Goal: Task Accomplishment & Management: Contribute content

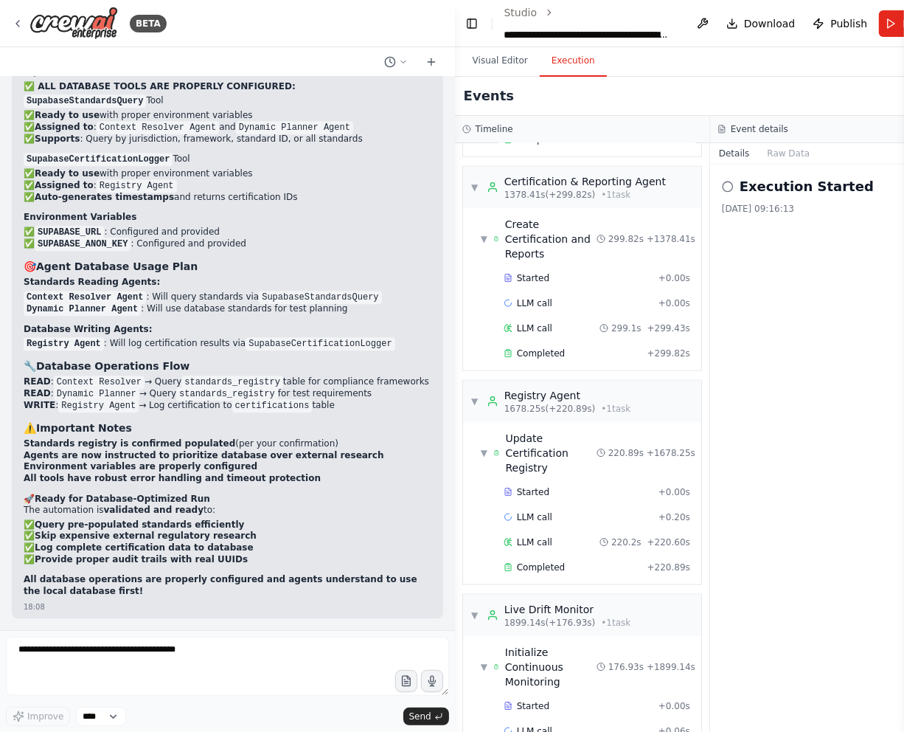
scroll to position [207727, 0]
click at [836, 21] on span "Publish" at bounding box center [849, 23] width 37 height 15
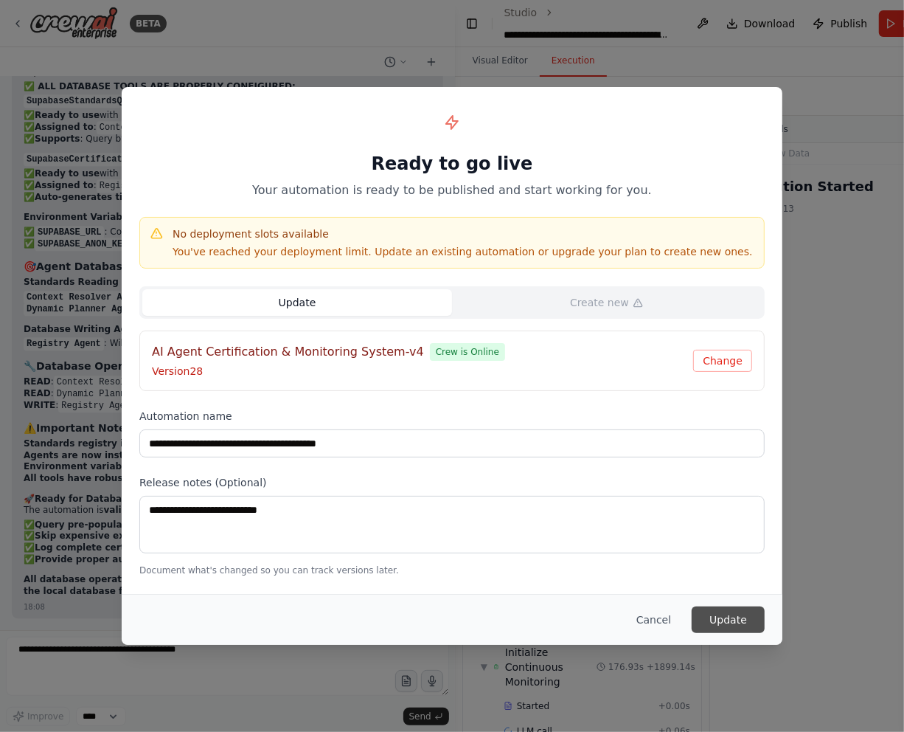
click at [744, 619] on button "Update" at bounding box center [728, 619] width 73 height 27
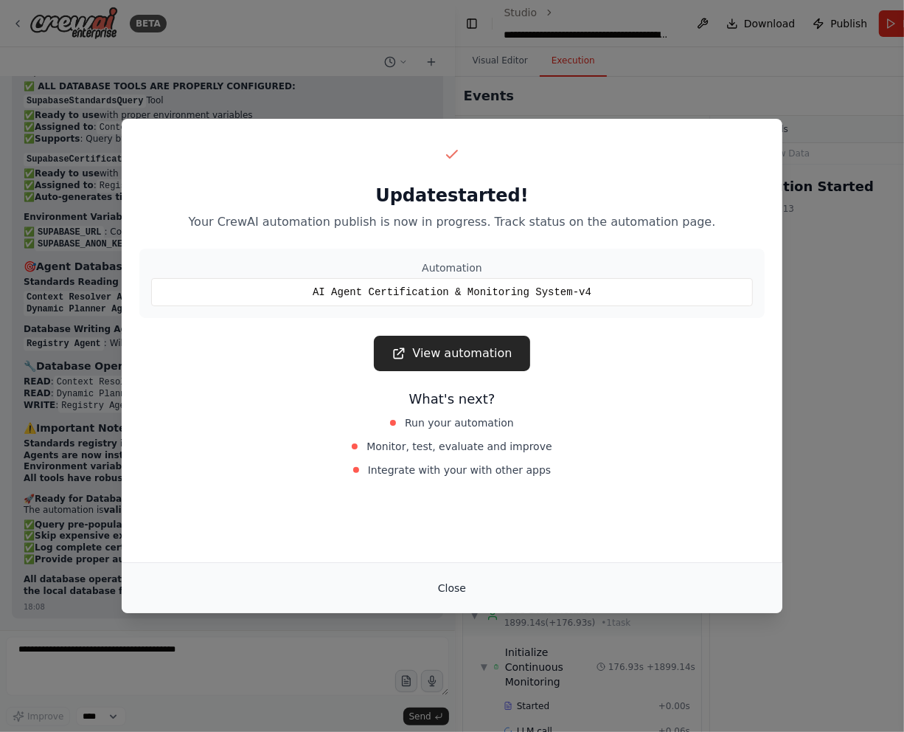
click at [455, 584] on button "Close" at bounding box center [452, 588] width 52 height 27
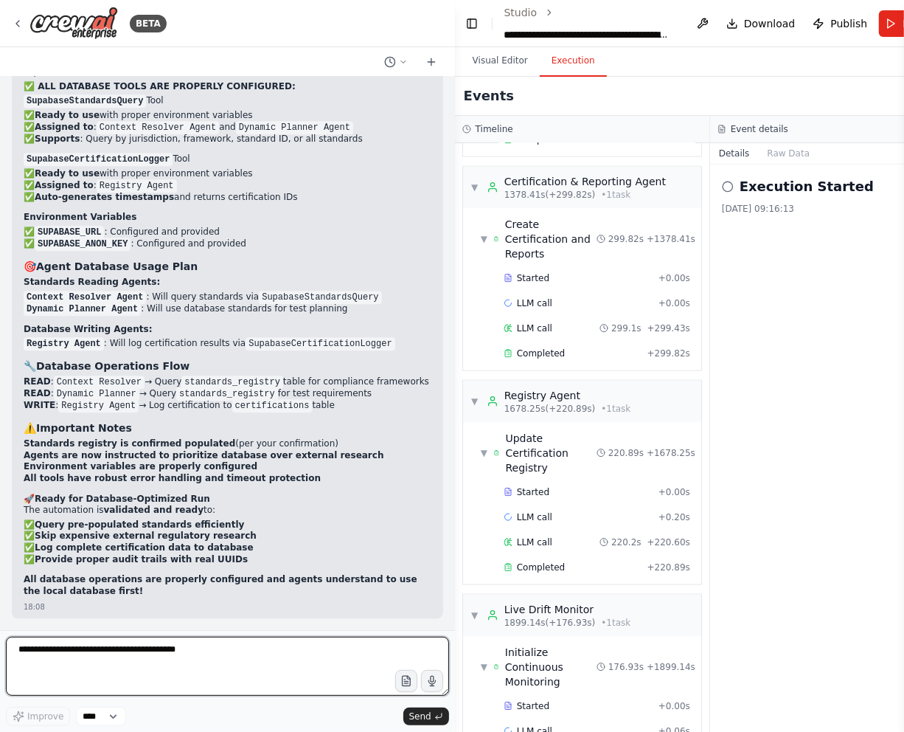
click at [114, 647] on textarea at bounding box center [227, 666] width 443 height 59
paste textarea "**********"
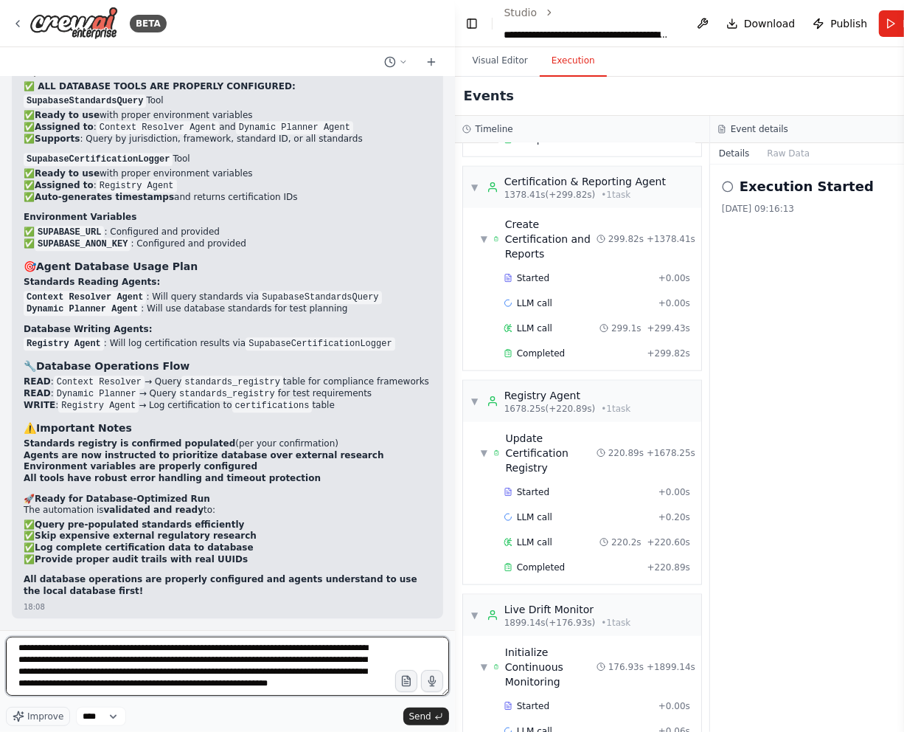
scroll to position [0, 0]
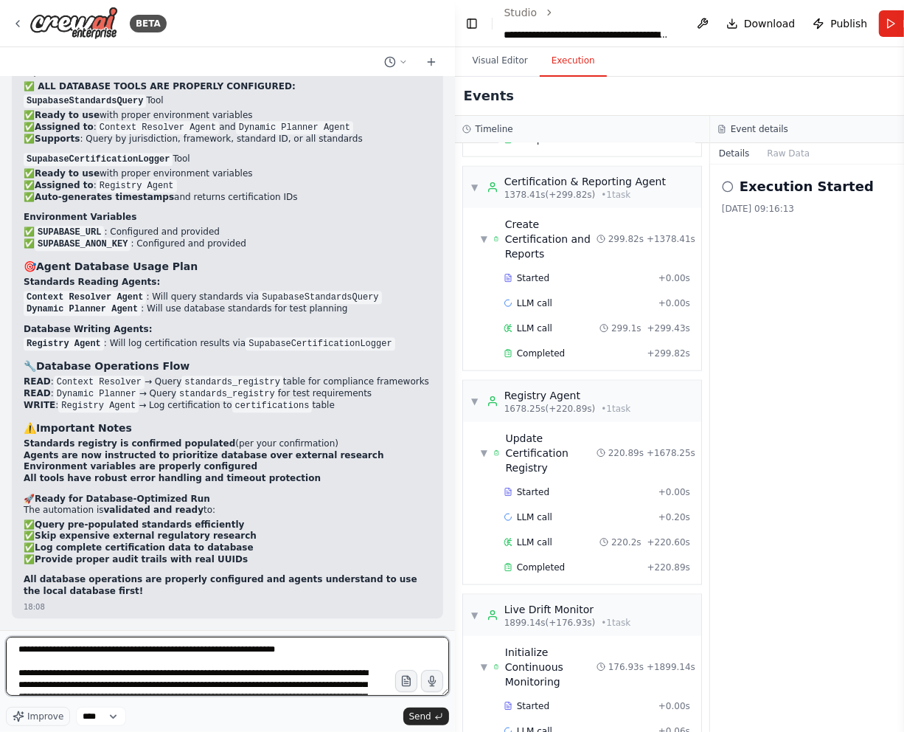
click at [224, 651] on textarea "**********" at bounding box center [227, 666] width 443 height 59
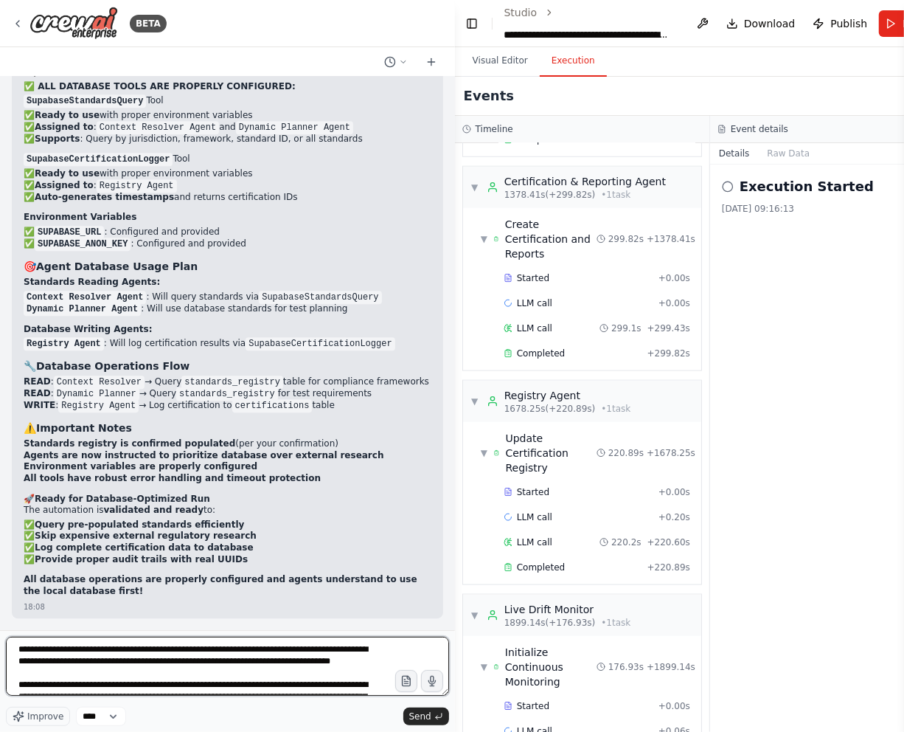
type textarea "**********"
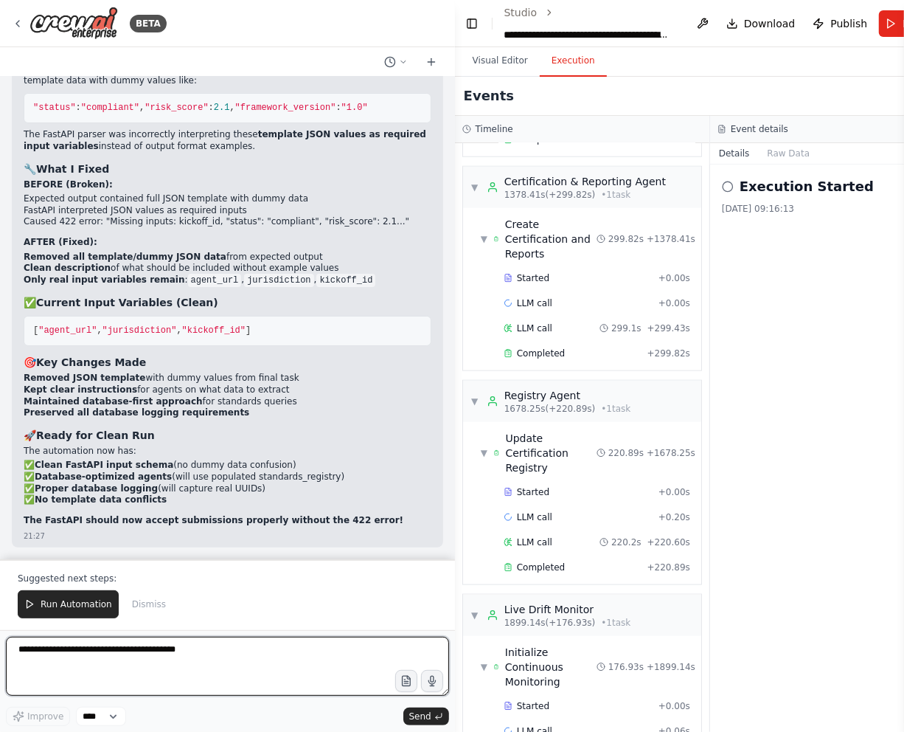
scroll to position [208362, 0]
click at [852, 22] on span "Publish" at bounding box center [849, 23] width 37 height 15
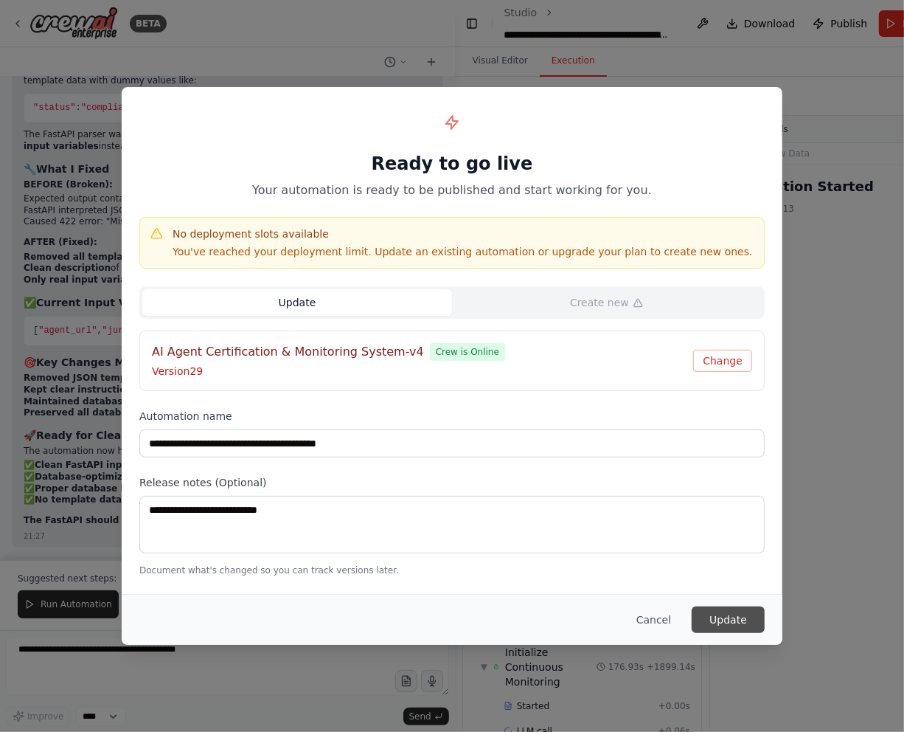
click at [732, 621] on button "Update" at bounding box center [728, 619] width 73 height 27
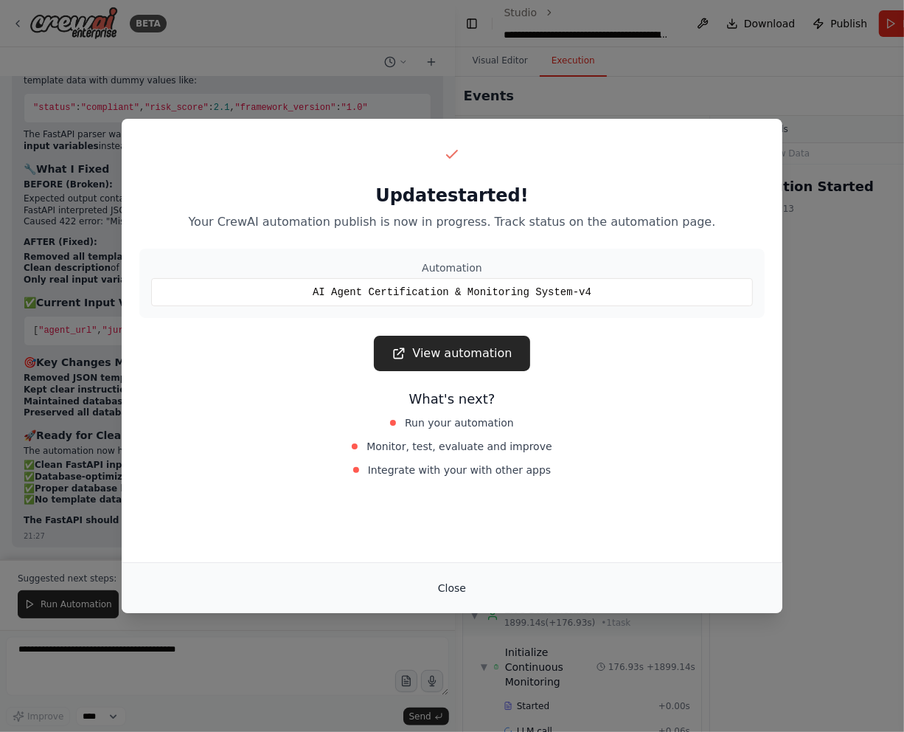
click at [454, 589] on button "Close" at bounding box center [452, 588] width 52 height 27
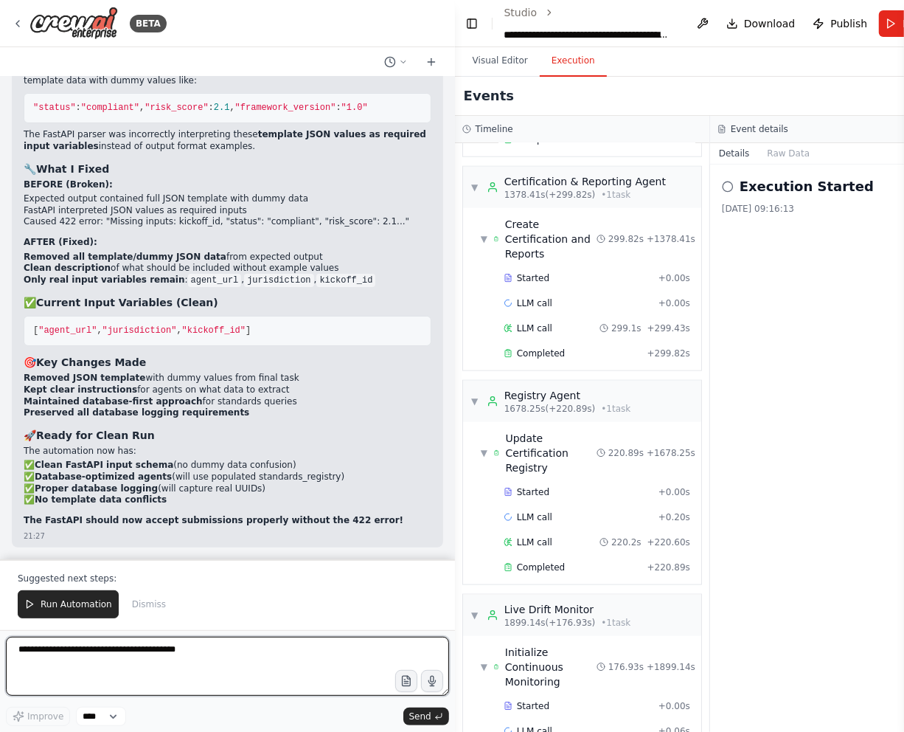
click at [86, 655] on textarea at bounding box center [227, 666] width 443 height 59
paste textarea "**********"
type textarea "**********"
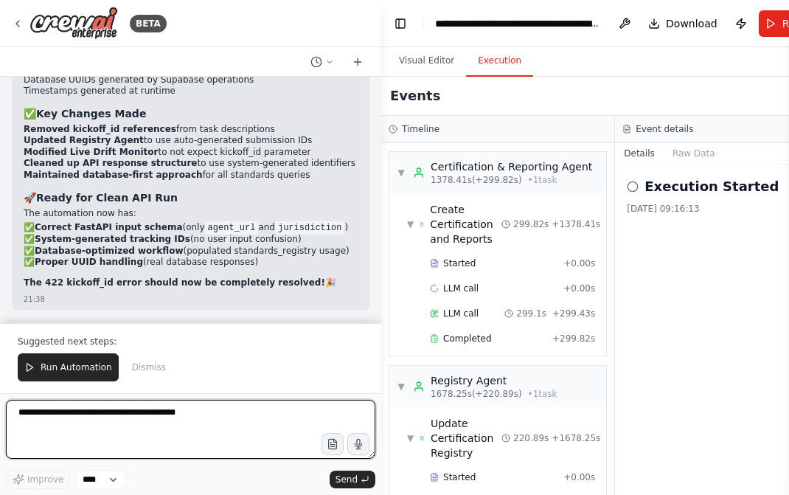
scroll to position [218691, 0]
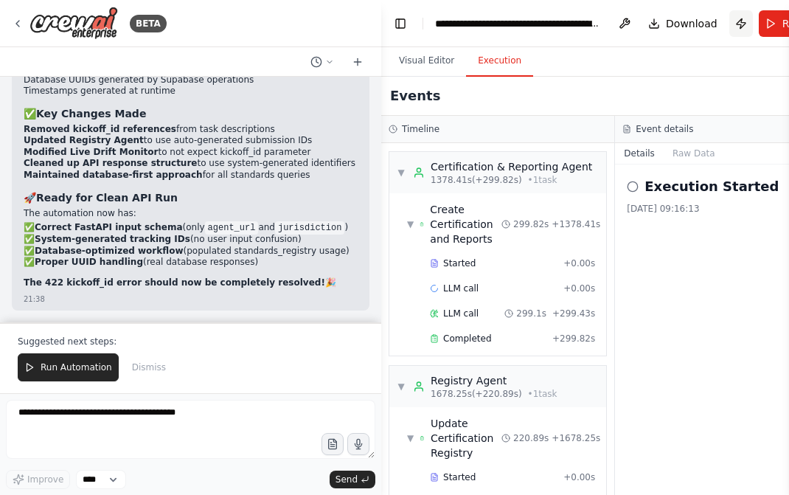
click at [738, 24] on button "Publish" at bounding box center [742, 23] width 24 height 27
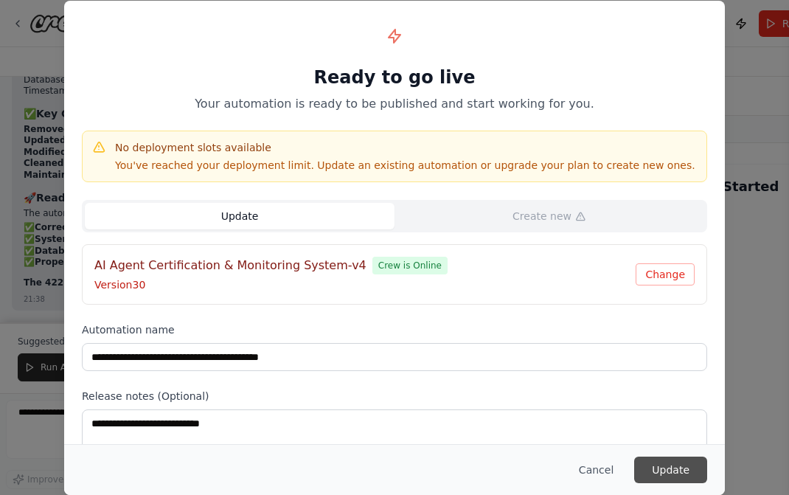
click at [667, 471] on button "Update" at bounding box center [670, 470] width 73 height 27
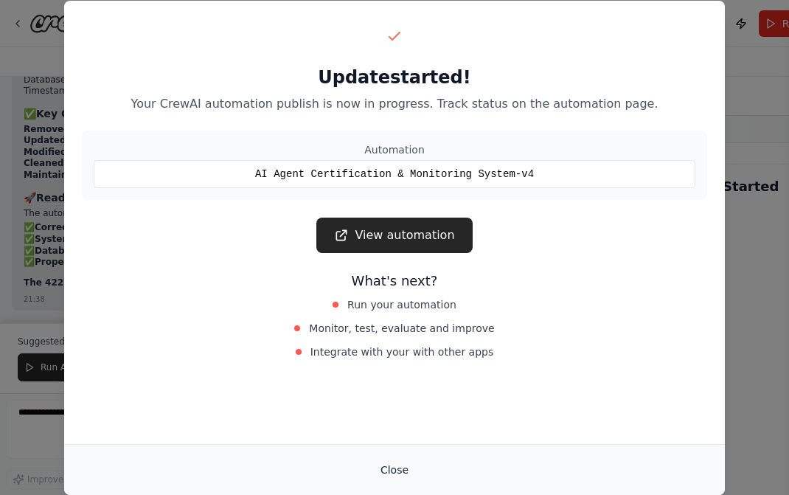
click at [401, 469] on button "Close" at bounding box center [395, 470] width 52 height 27
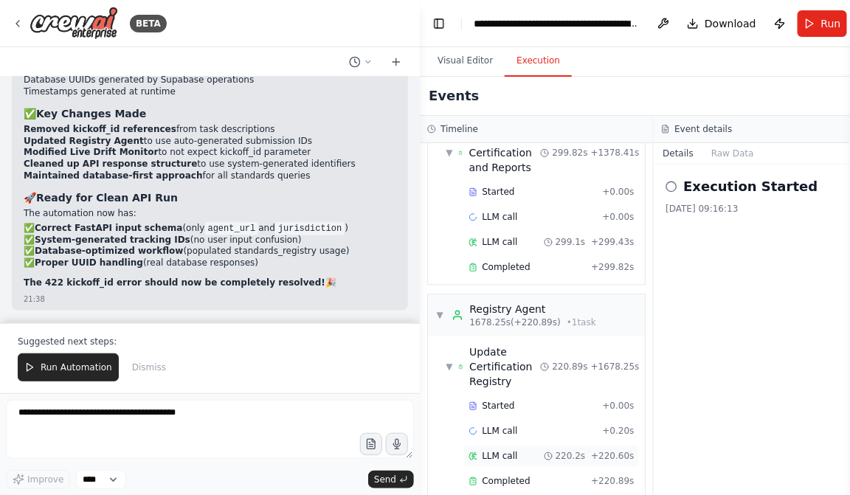
scroll to position [1114, 0]
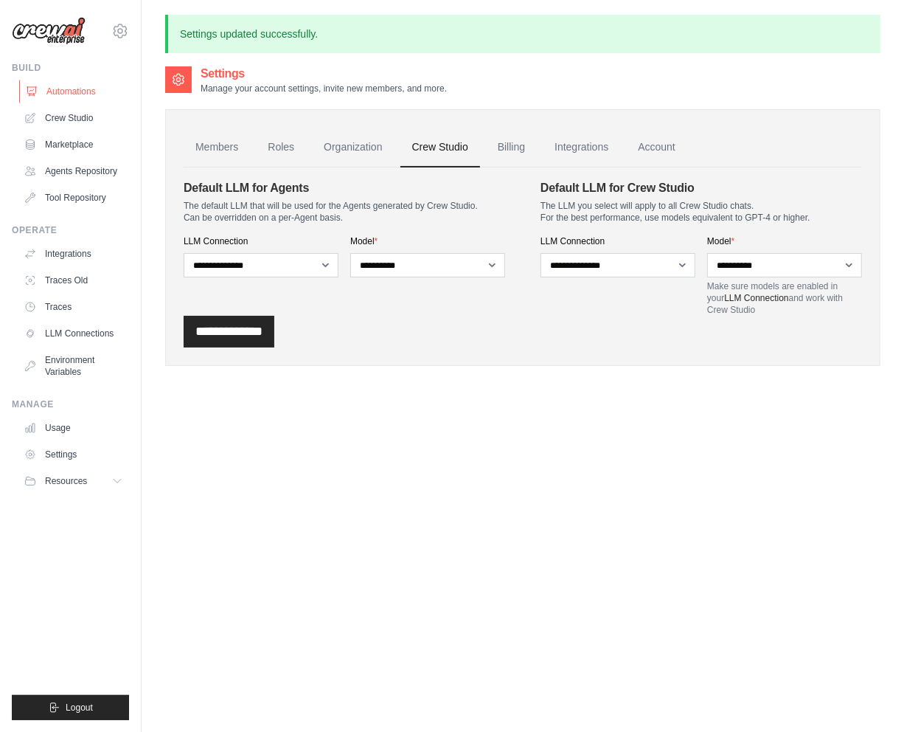
click at [77, 88] on link "Automations" at bounding box center [74, 92] width 111 height 24
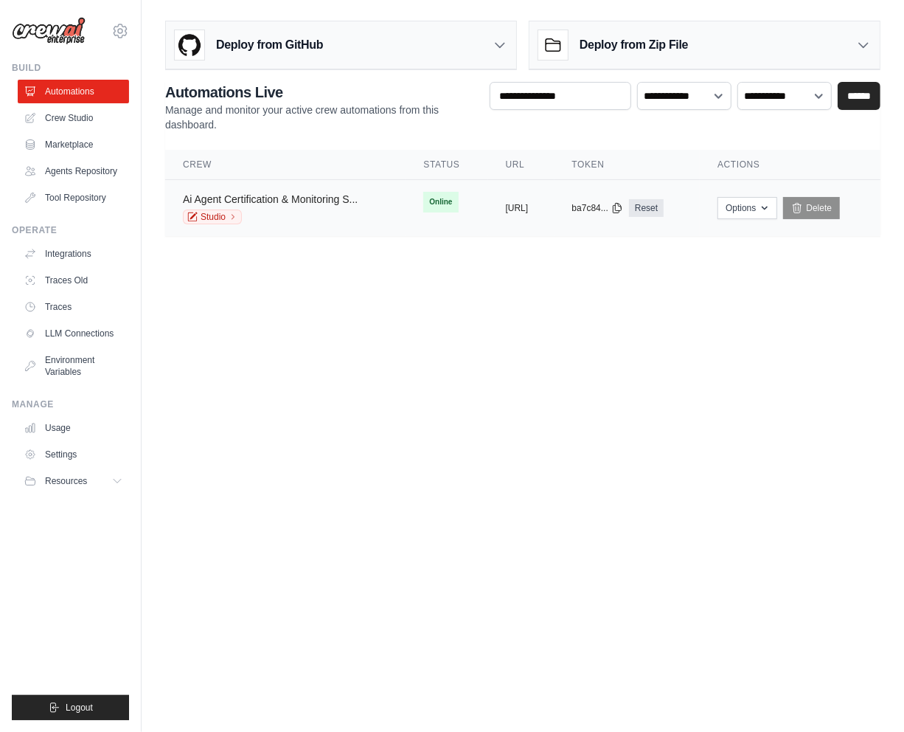
click at [316, 199] on link "Ai Agent Certification & Monitoring S..." at bounding box center [270, 199] width 175 height 12
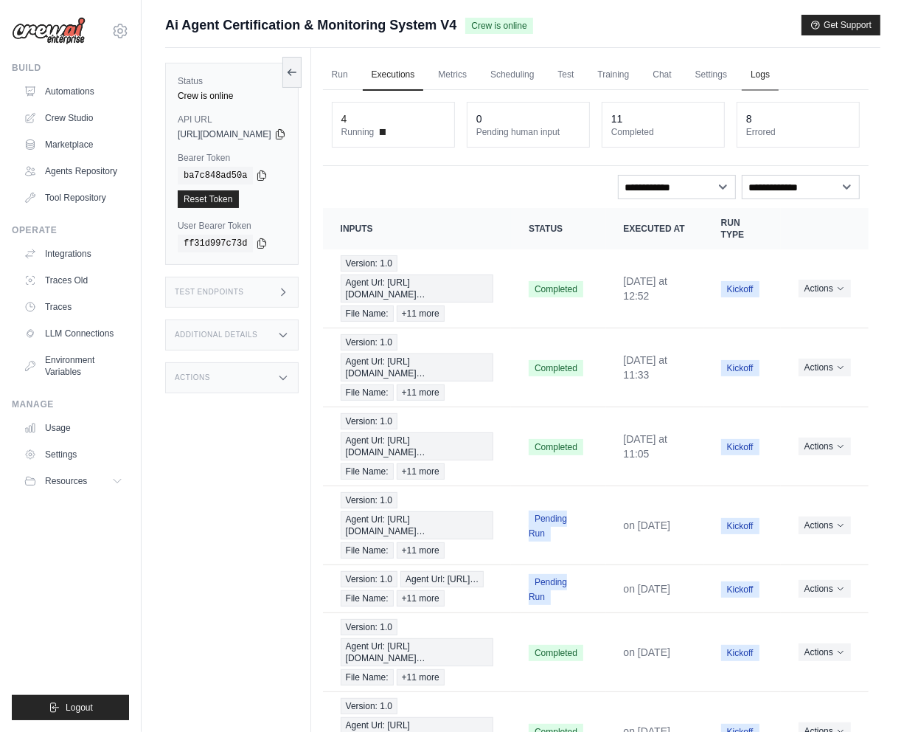
click at [779, 73] on link "Logs" at bounding box center [760, 75] width 37 height 31
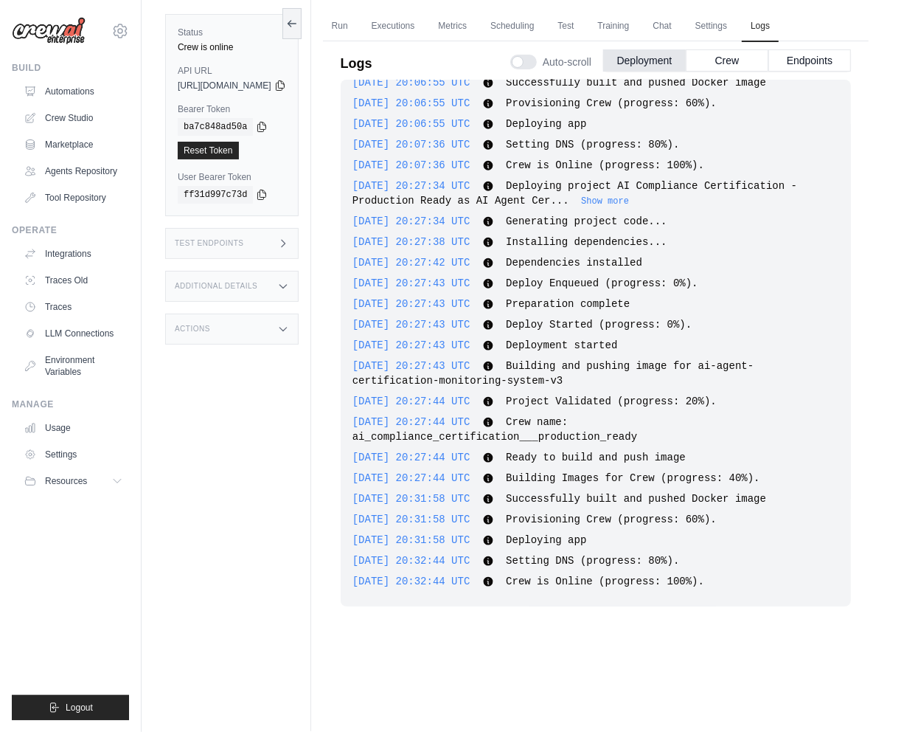
scroll to position [62, 0]
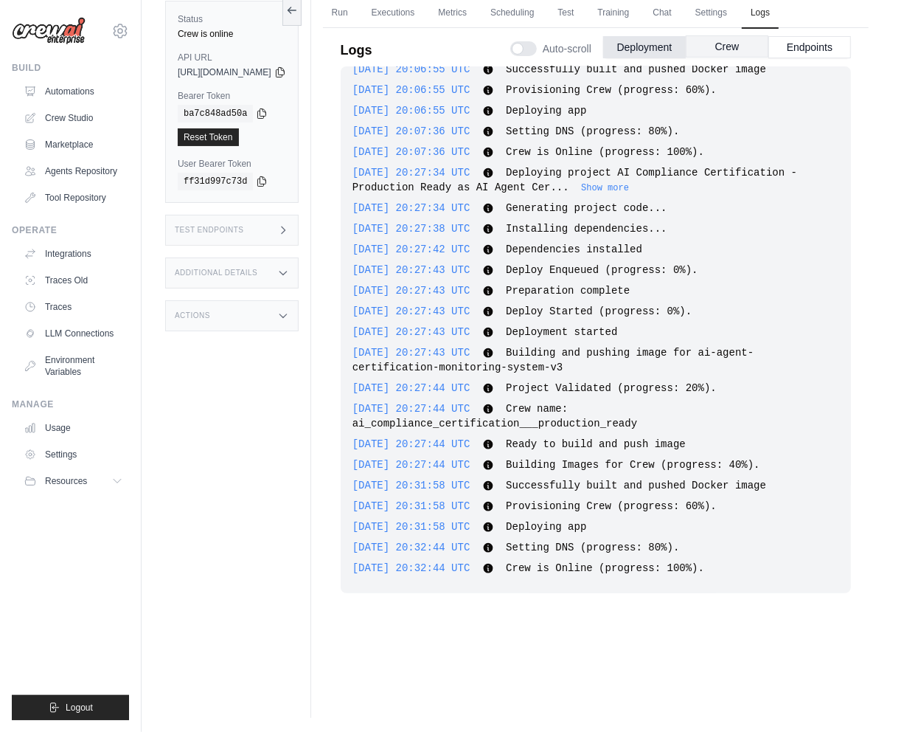
click at [730, 43] on button "Crew" at bounding box center [727, 46] width 83 height 22
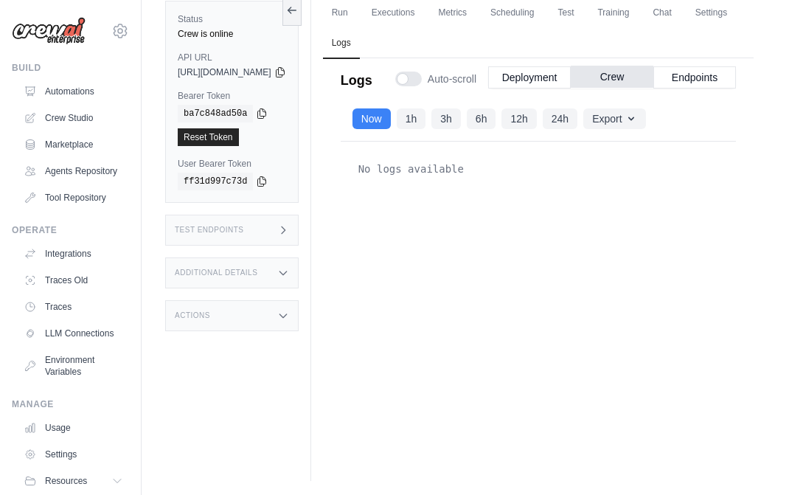
click at [610, 77] on button "Crew" at bounding box center [612, 77] width 83 height 22
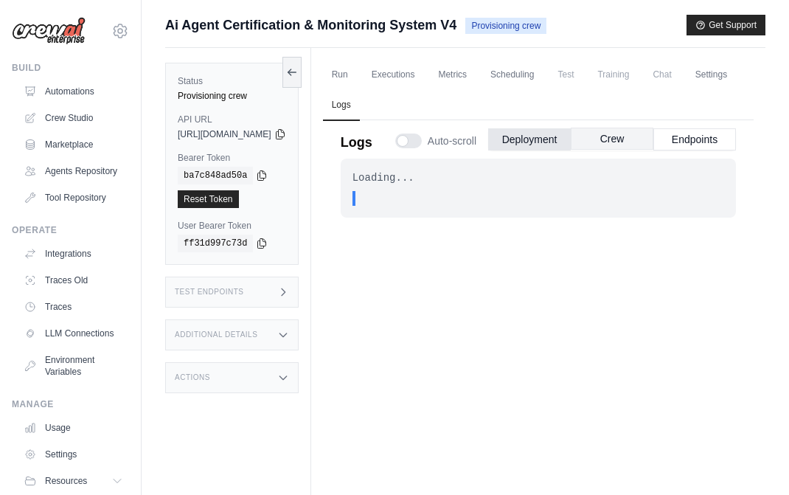
click at [614, 133] on button "Crew" at bounding box center [612, 139] width 83 height 22
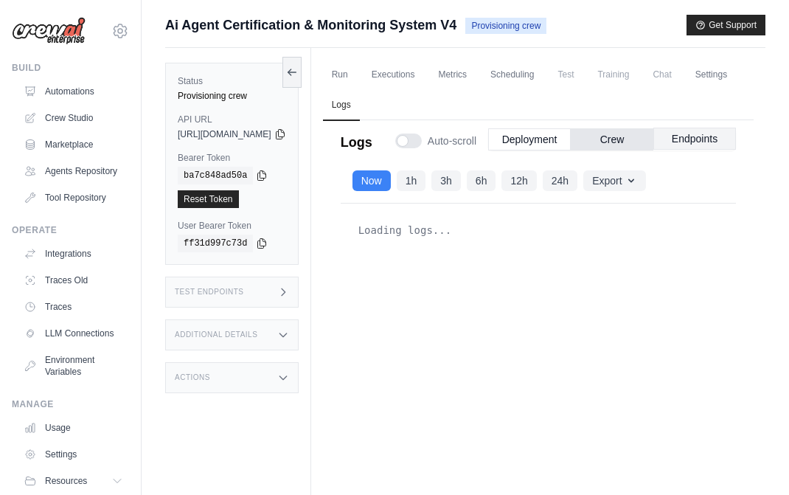
click at [699, 135] on button "Endpoints" at bounding box center [695, 139] width 83 height 22
click at [76, 93] on link "Automations" at bounding box center [74, 92] width 111 height 24
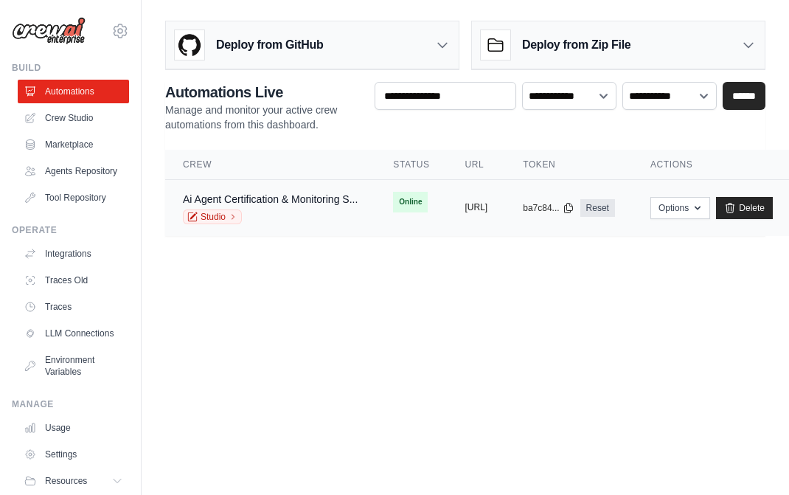
click at [488, 209] on button "[URL]" at bounding box center [476, 207] width 23 height 12
click at [309, 224] on td "Ai Agent Certification & Monitoring S... Studio" at bounding box center [270, 208] width 210 height 57
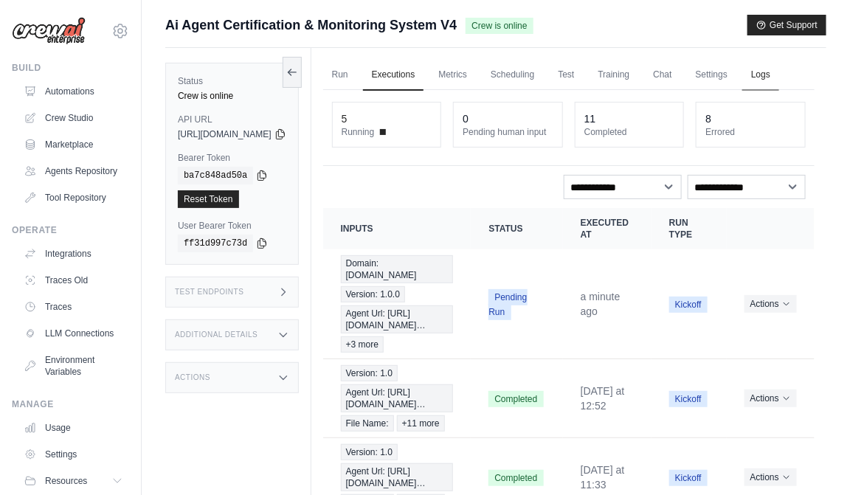
click at [742, 91] on link "Logs" at bounding box center [760, 75] width 37 height 31
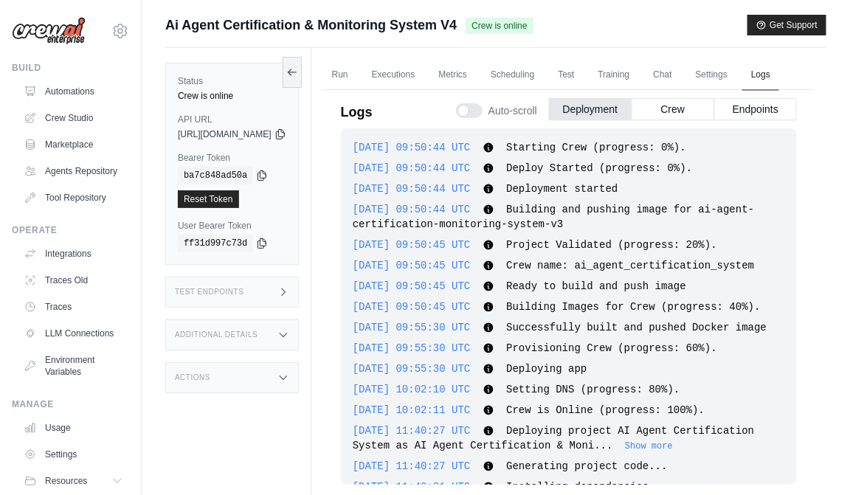
scroll to position [3915, 0]
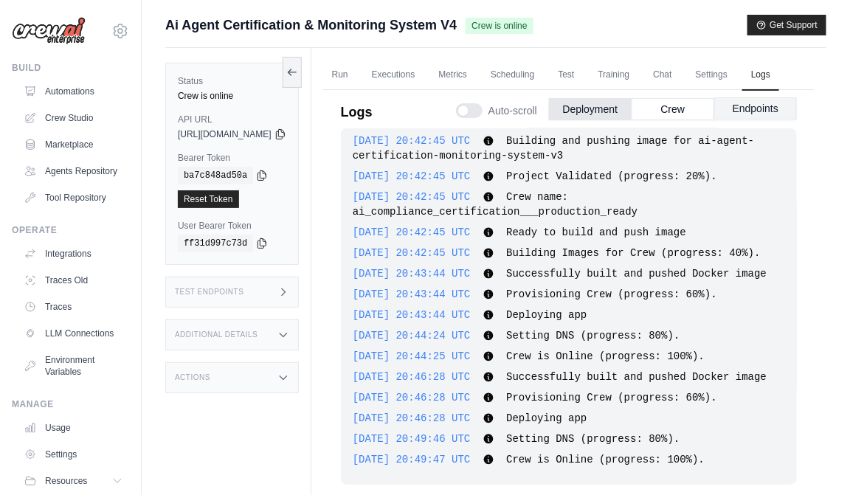
click at [756, 119] on button "Endpoints" at bounding box center [755, 108] width 83 height 22
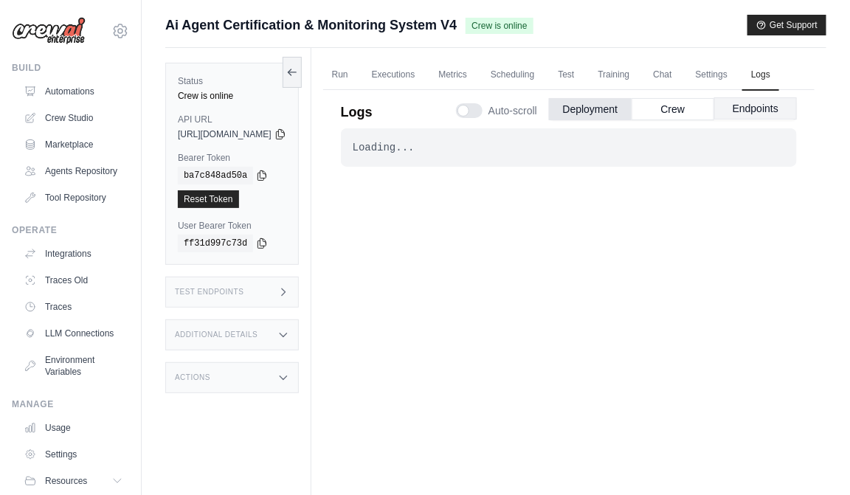
click at [749, 119] on button "Endpoints" at bounding box center [755, 108] width 83 height 22
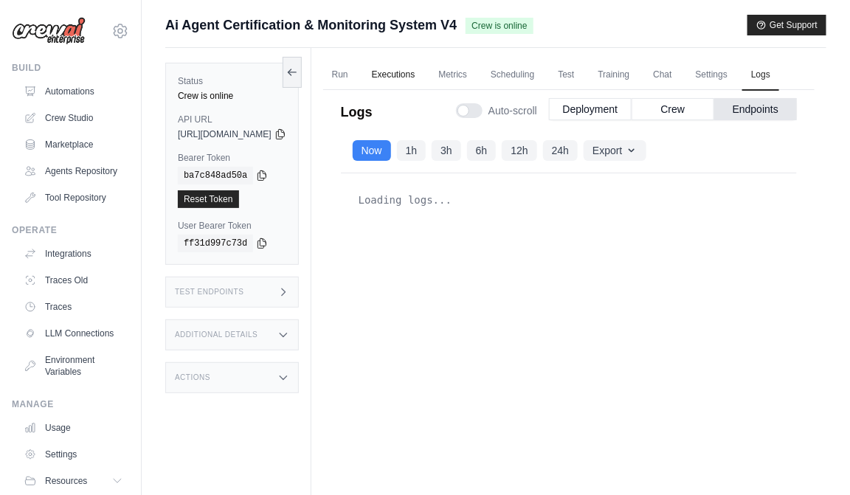
click at [424, 77] on link "Executions" at bounding box center [393, 75] width 61 height 31
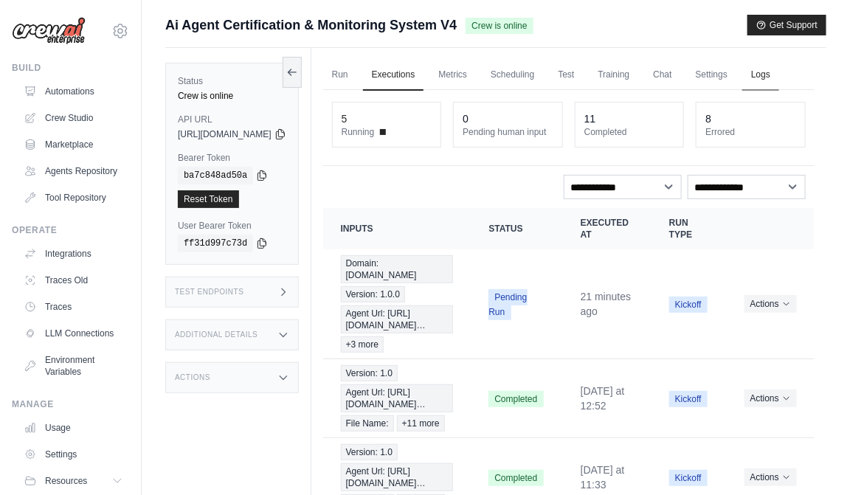
click at [742, 91] on link "Logs" at bounding box center [760, 75] width 37 height 31
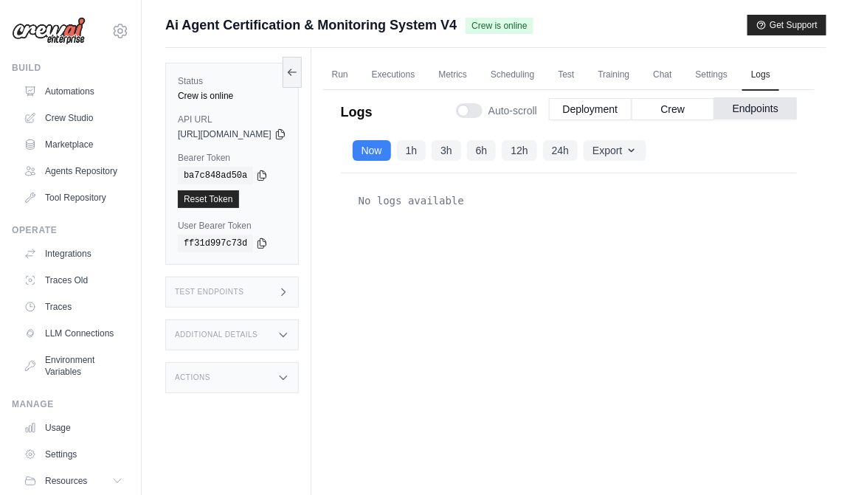
click at [752, 119] on button "Endpoints" at bounding box center [755, 108] width 83 height 22
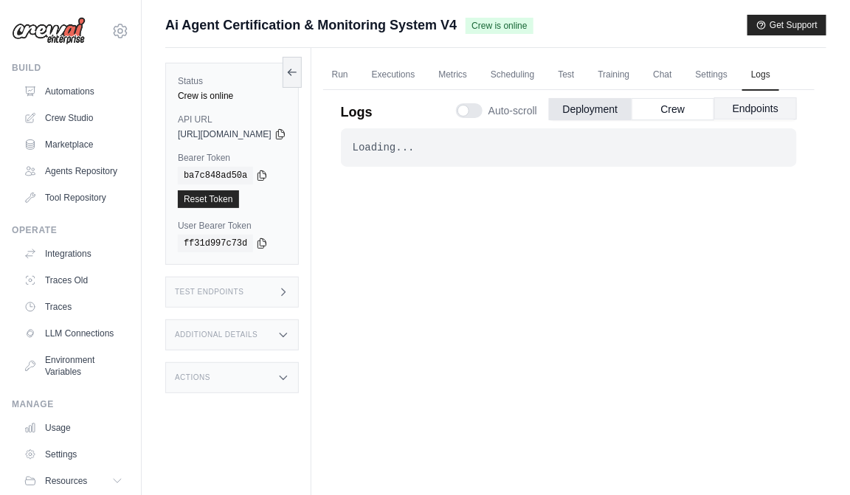
click at [755, 119] on button "Endpoints" at bounding box center [755, 108] width 83 height 22
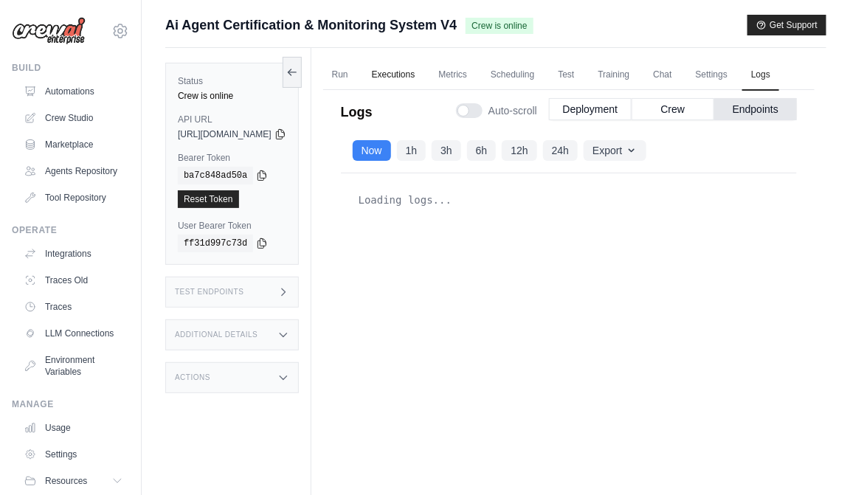
click at [418, 70] on link "Executions" at bounding box center [393, 75] width 61 height 31
